Goal: Information Seeking & Learning: Check status

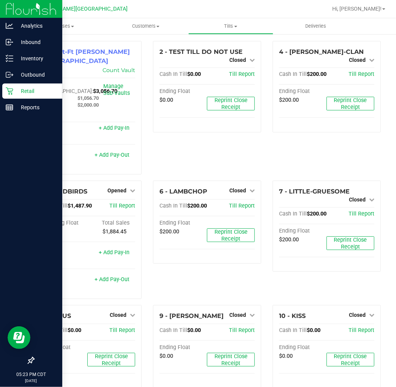
click at [8, 94] on icon at bounding box center [10, 91] width 8 height 8
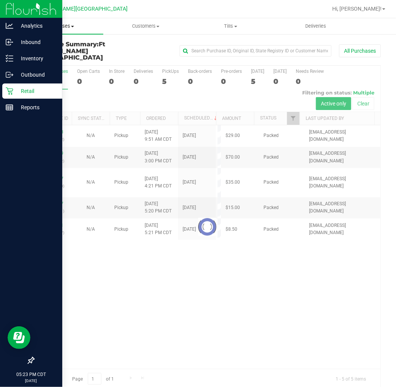
click at [71, 28] on span "Purchases" at bounding box center [60, 26] width 85 height 7
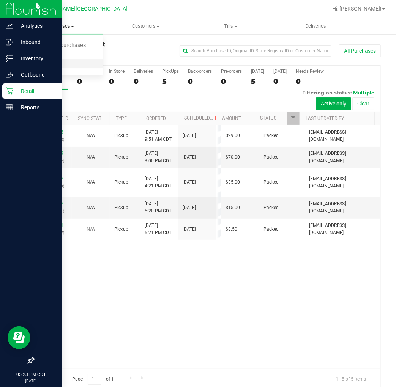
click at [51, 61] on span "All purchases" at bounding box center [45, 64] width 54 height 6
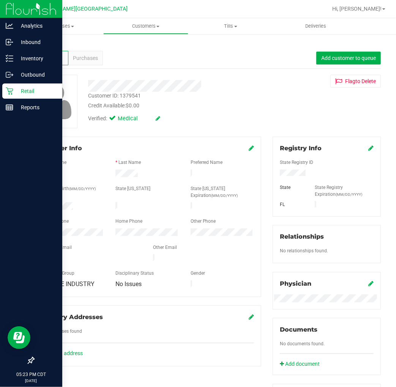
click at [134, 95] on div "Customer ID: 1379541" at bounding box center [114, 96] width 53 height 8
copy div "Customer ID: 1379541"
click at [20, 89] on p "Retail" at bounding box center [36, 91] width 46 height 9
